Goal: Task Accomplishment & Management: Manage account settings

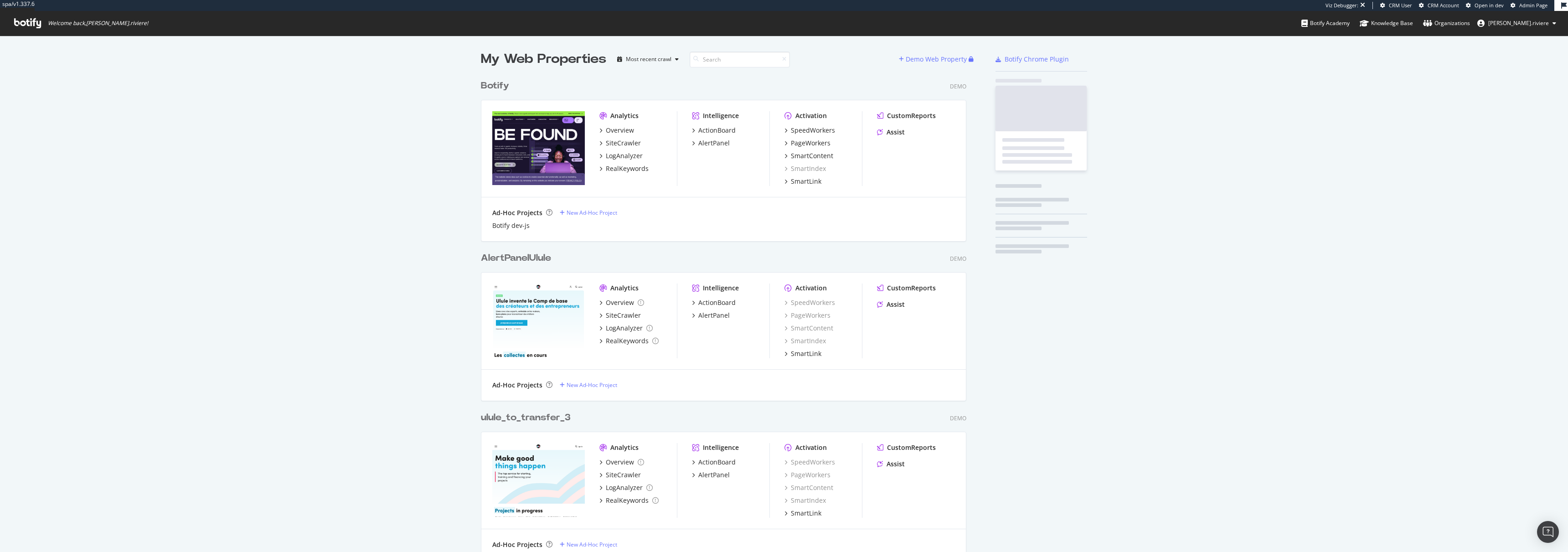
scroll to position [2389, 486]
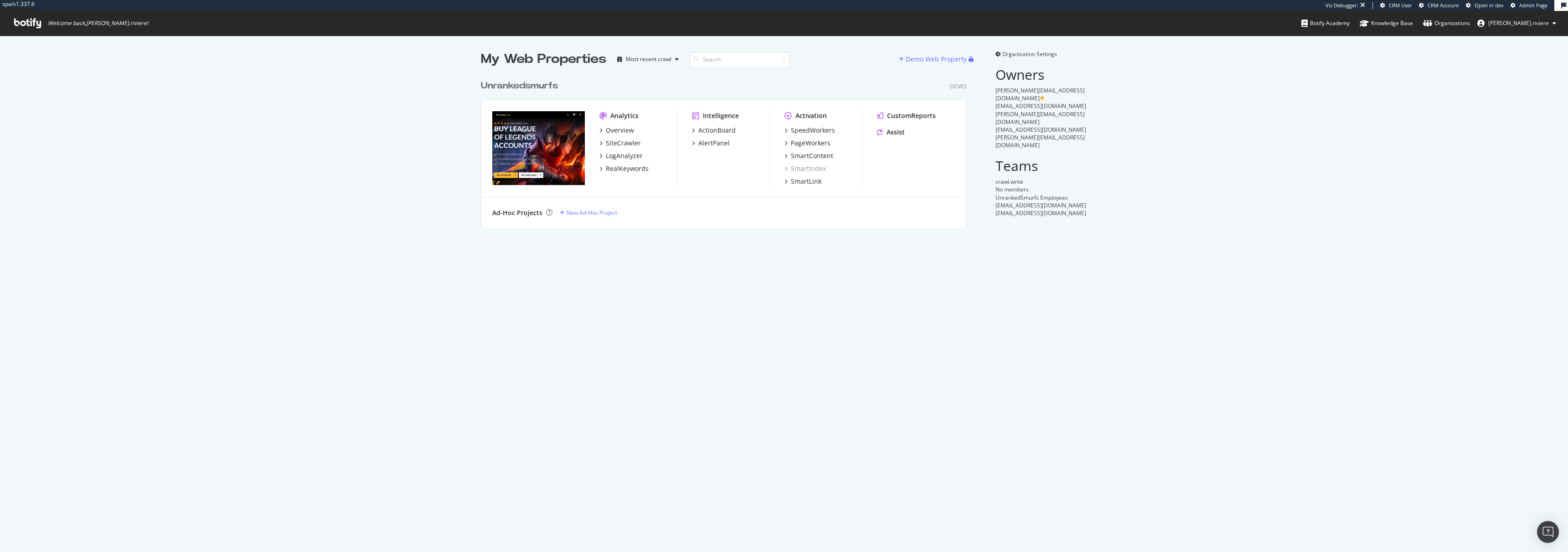
scroll to position [153, 486]
click at [1035, 54] on span "Organization Settings" at bounding box center [1030, 54] width 55 height 8
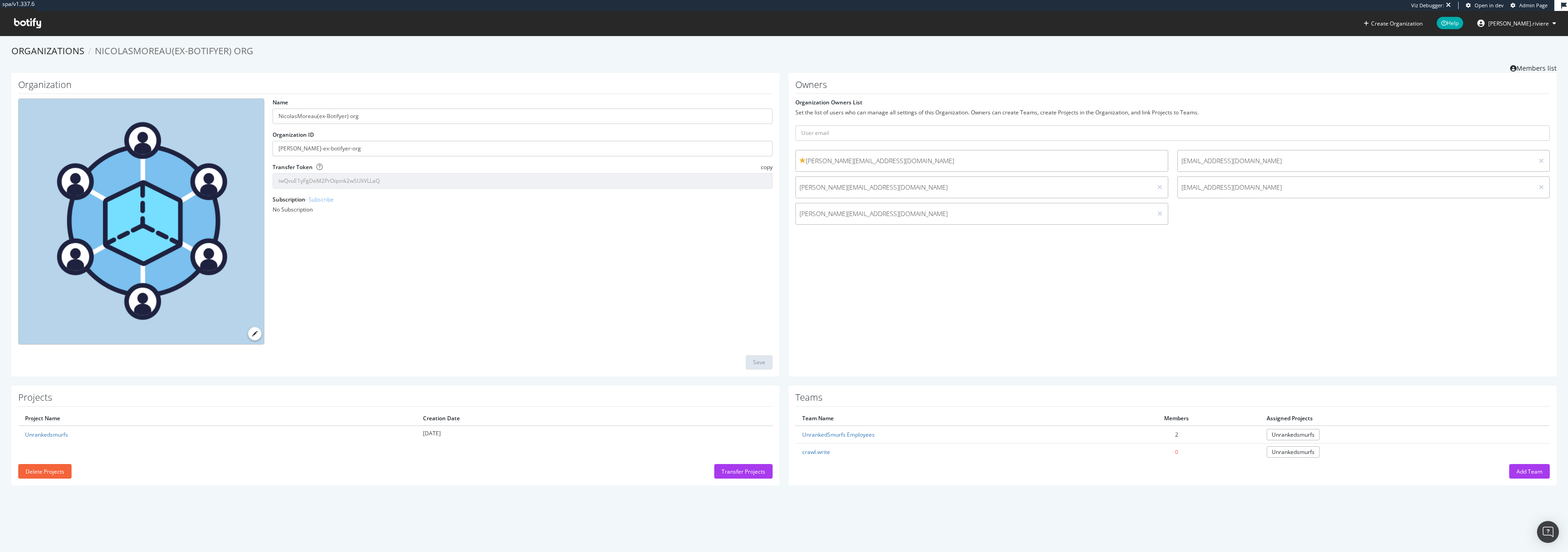
click at [527, 276] on div "Name [PERSON_NAME](ex-Botifyer) org Organization ID [PERSON_NAME]-ex-botifyer-o…" at bounding box center [395, 225] width 763 height 253
click at [366, 64] on div "Organizations [PERSON_NAME](ex-Botifyer) org Members list" at bounding box center [784, 58] width 1545 height 28
